Goal: Task Accomplishment & Management: Use online tool/utility

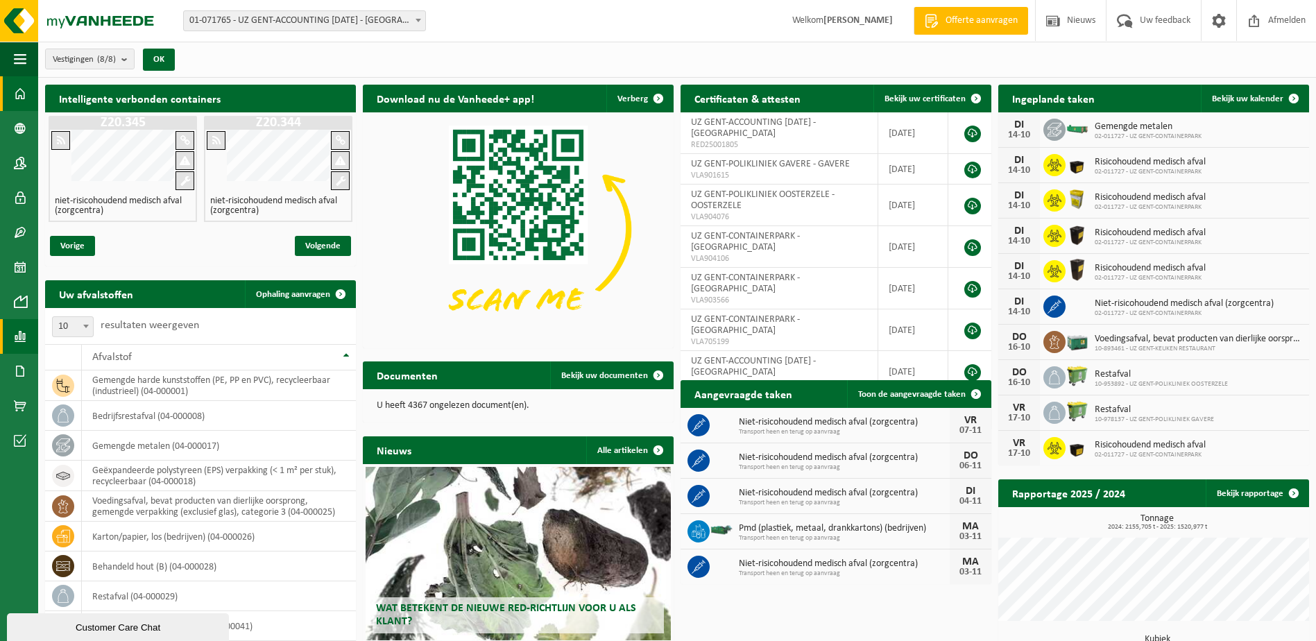
click at [22, 340] on span at bounding box center [20, 336] width 12 height 35
click at [92, 336] on span "In grafiekvorm" at bounding box center [111, 336] width 62 height 26
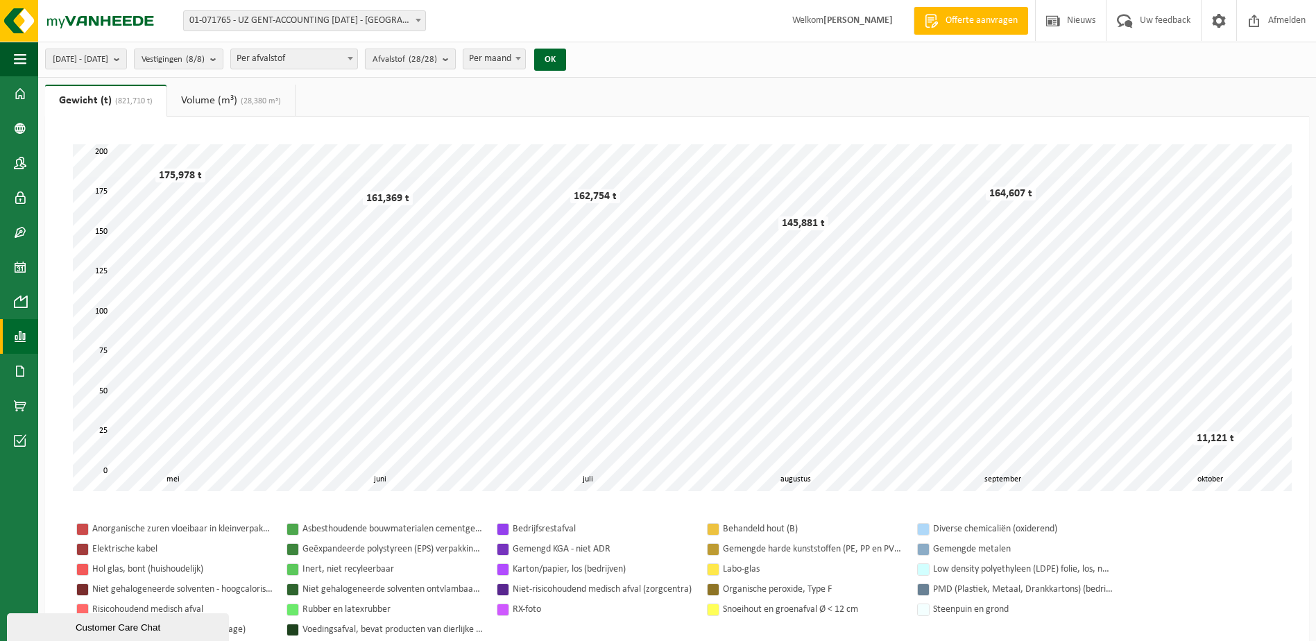
click at [437, 62] on count "(28/28)" at bounding box center [423, 59] width 28 height 9
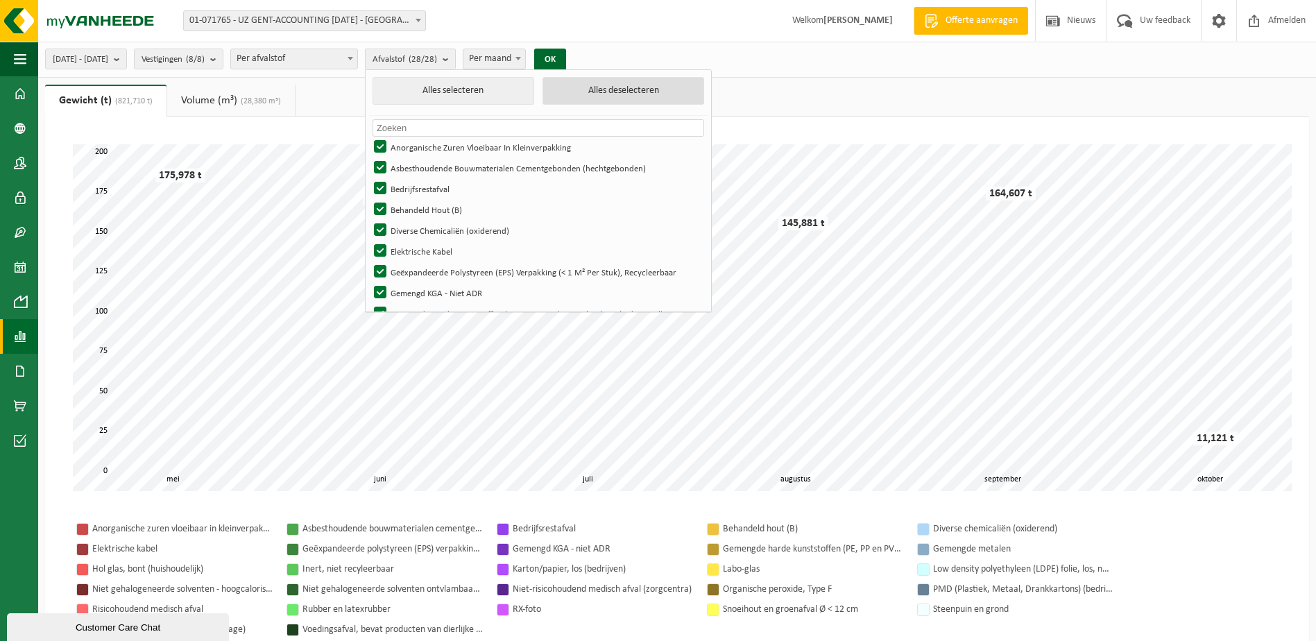
click at [627, 92] on button "Alles deselecteren" at bounding box center [624, 91] width 162 height 28
checkbox input "false"
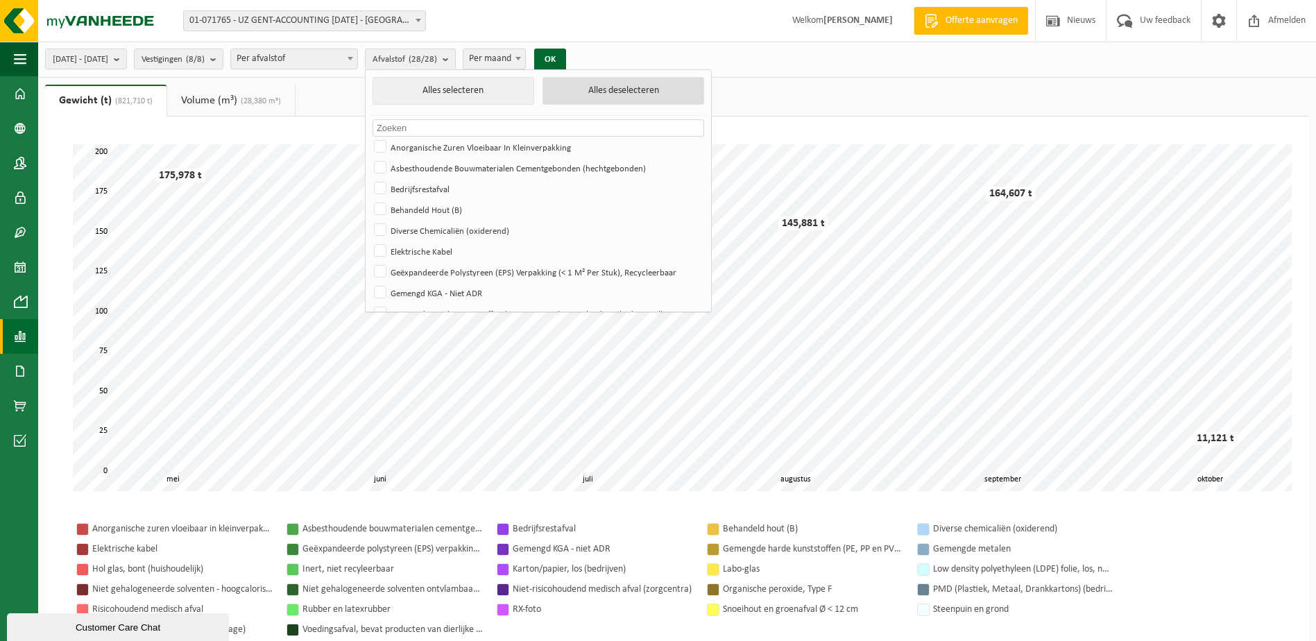
checkbox input "false"
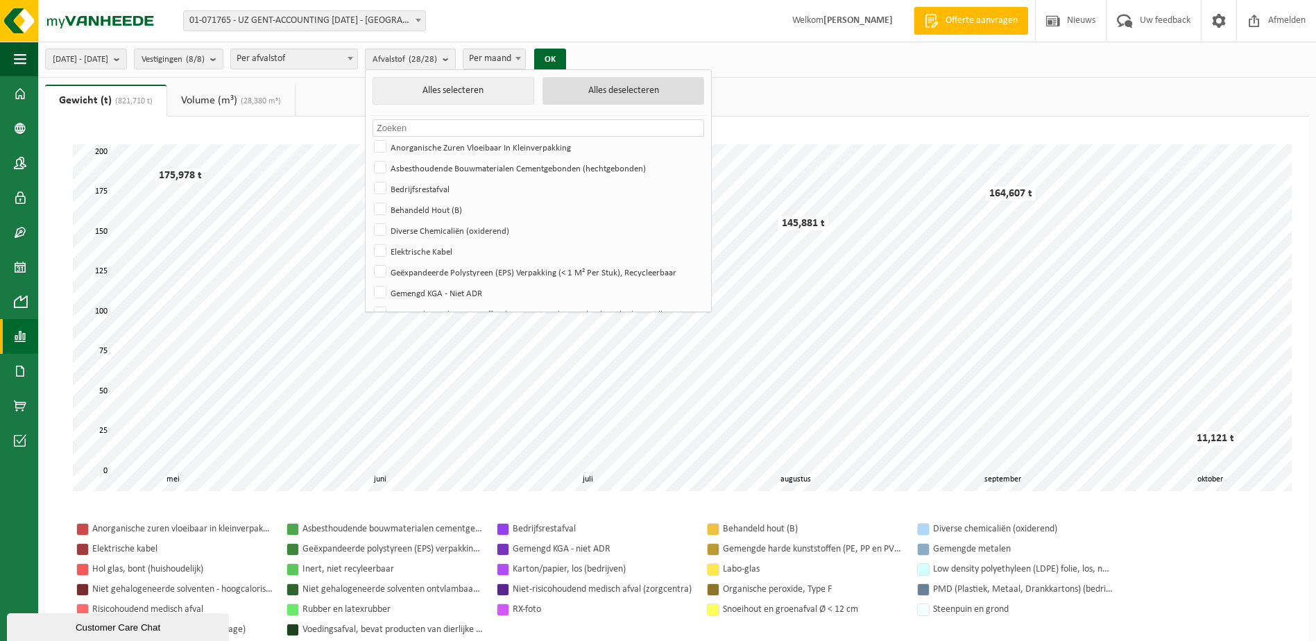
checkbox input "false"
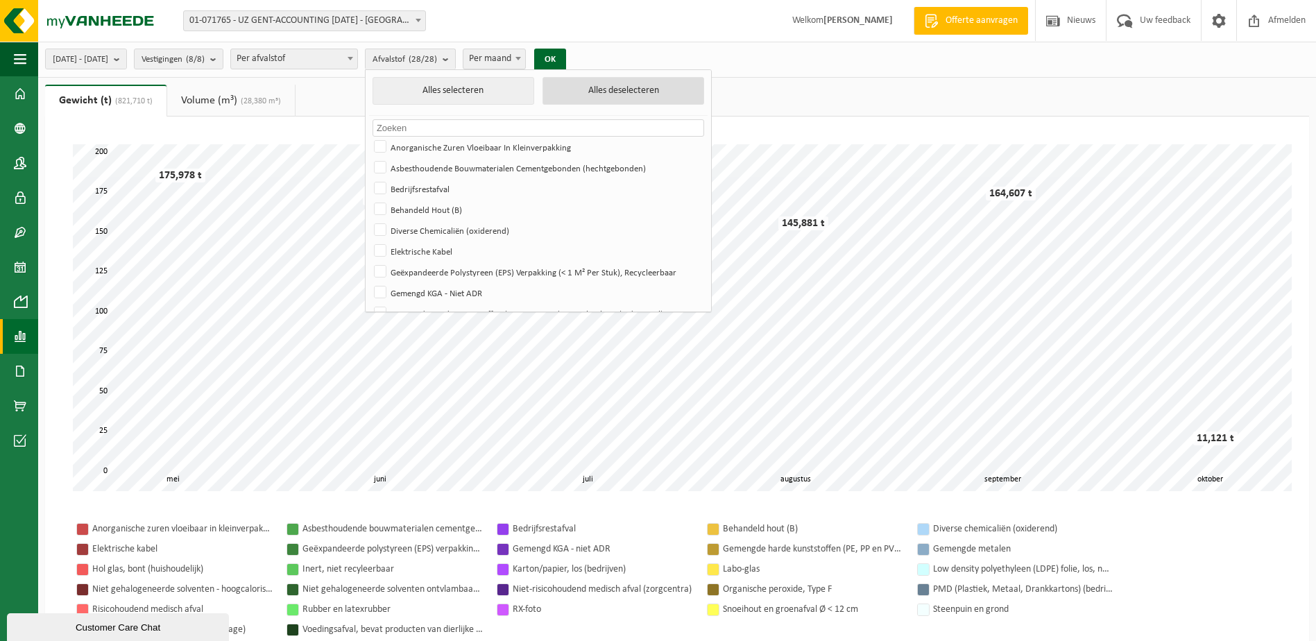
checkbox input "false"
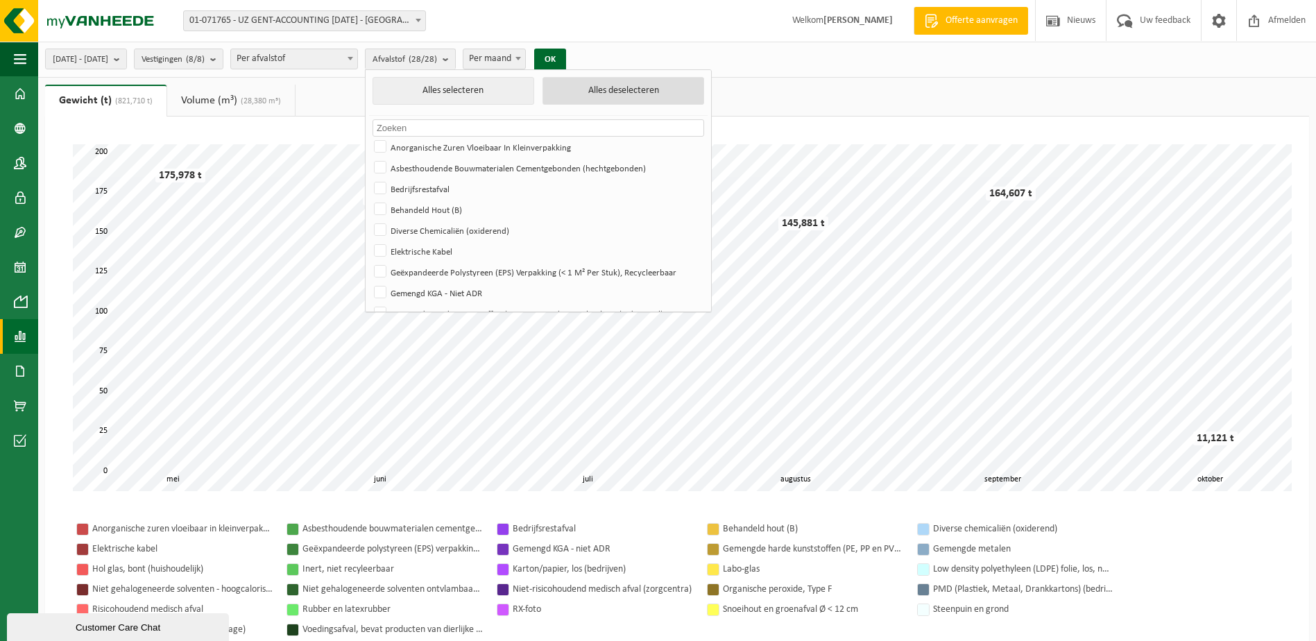
checkbox input "false"
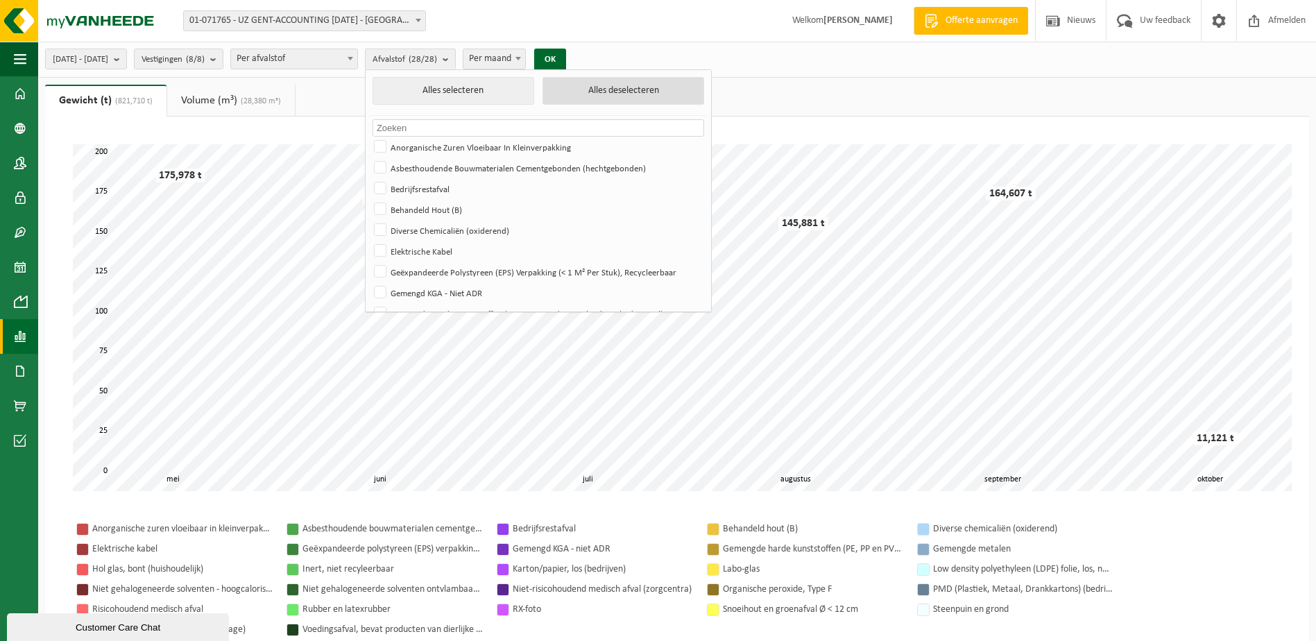
checkbox input "false"
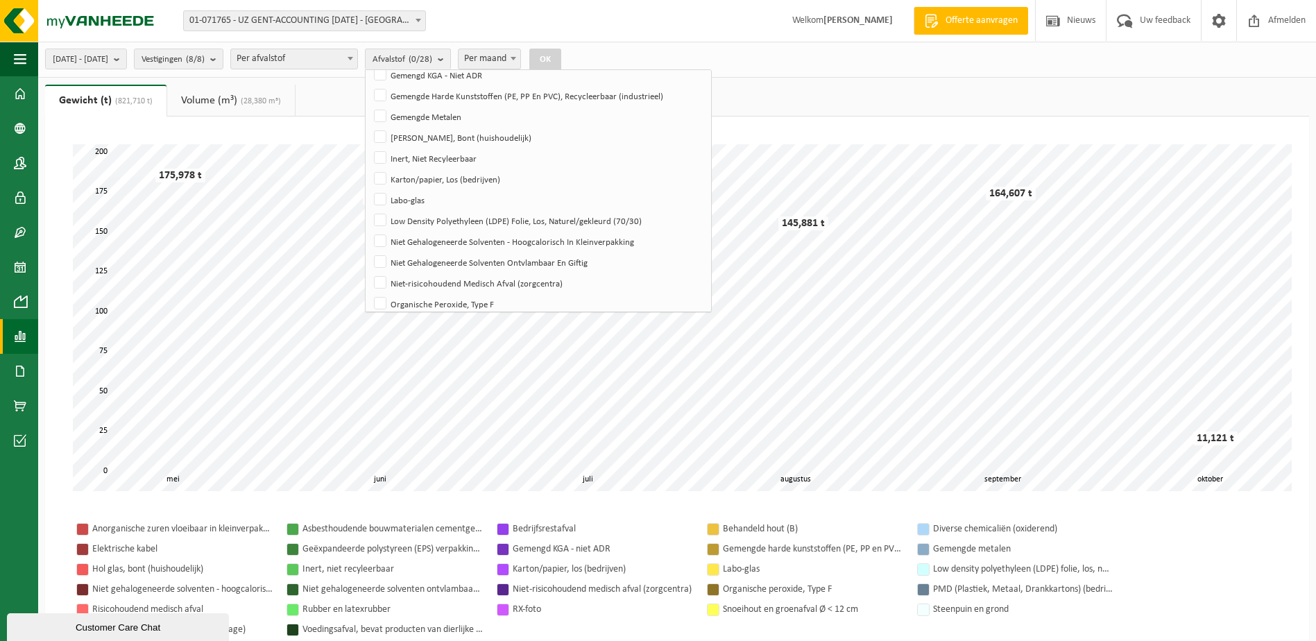
scroll to position [206, 0]
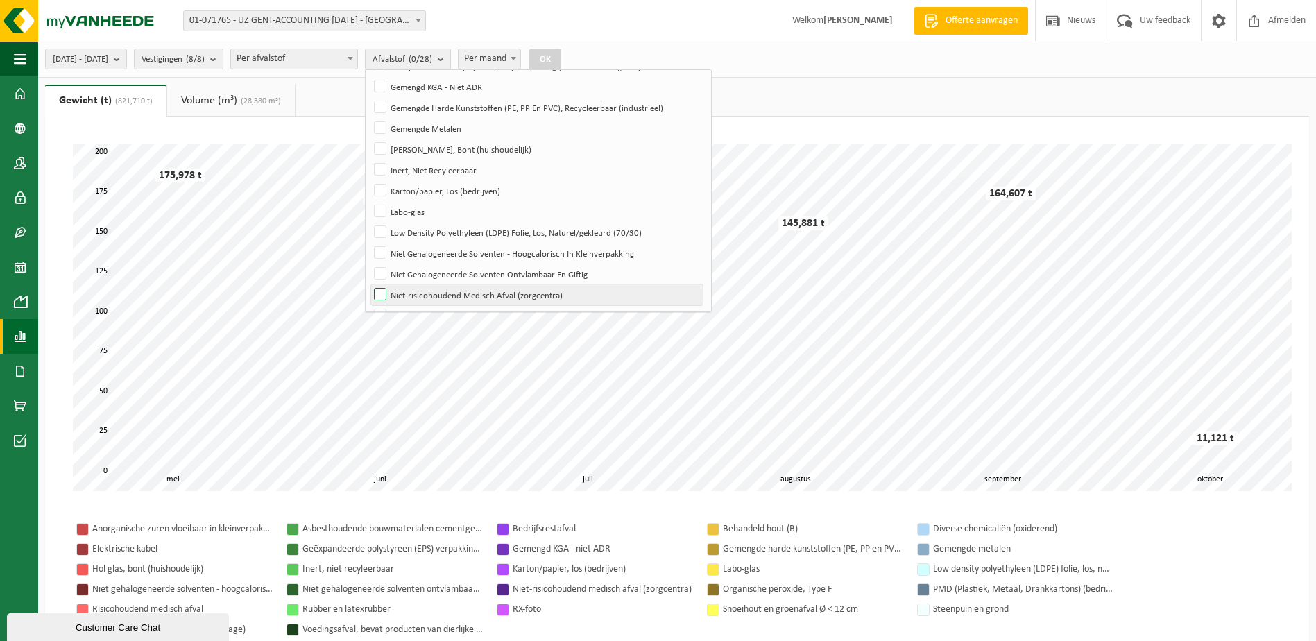
click at [418, 287] on label "Niet-risicohoudend Medisch Afval (zorgcentra)" at bounding box center [537, 294] width 332 height 21
click at [369, 284] on input "Niet-risicohoudend Medisch Afval (zorgcentra)" at bounding box center [368, 284] width 1 height 1
checkbox input "true"
click at [561, 53] on button "OK" at bounding box center [545, 60] width 32 height 22
